Goal: Browse casually: Explore the website without a specific task or goal

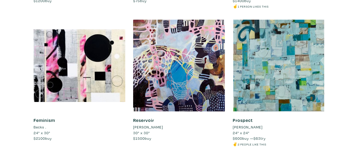
scroll to position [4482, 0]
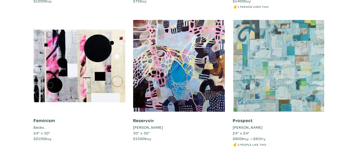
click at [318, 102] on div at bounding box center [279, 66] width 92 height 92
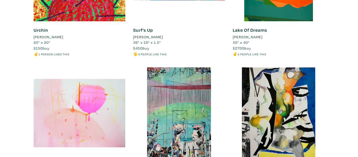
scroll to position [3339, 0]
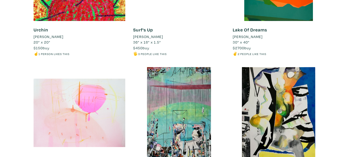
click at [103, 133] on div at bounding box center [80, 113] width 92 height 92
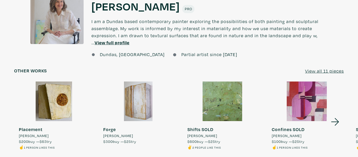
scroll to position [436, 0]
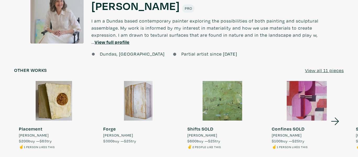
click at [231, 110] on div at bounding box center [223, 101] width 80 height 40
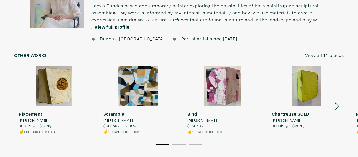
scroll to position [454, 0]
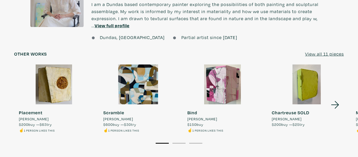
click at [311, 95] on div at bounding box center [307, 84] width 80 height 40
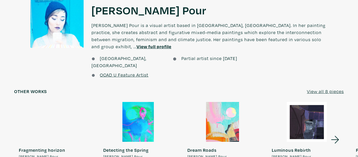
scroll to position [425, 0]
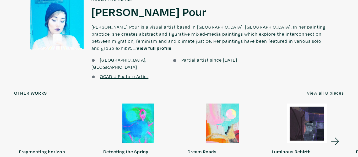
click at [338, 134] on icon at bounding box center [335, 141] width 18 height 14
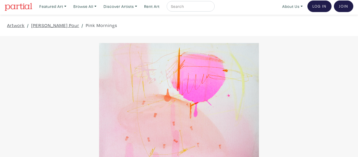
scroll to position [0, 0]
